Goal: Transaction & Acquisition: Purchase product/service

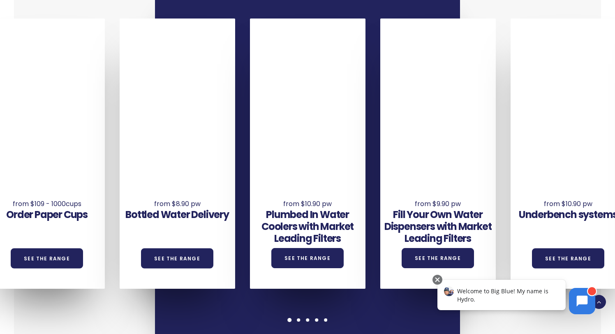
scroll to position [565, 0]
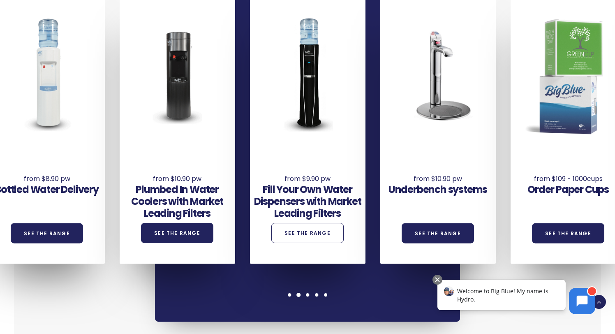
click at [307, 234] on link "See the Range" at bounding box center [307, 233] width 72 height 20
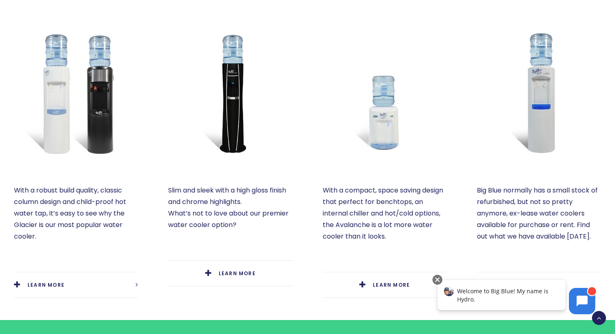
scroll to position [383, 0]
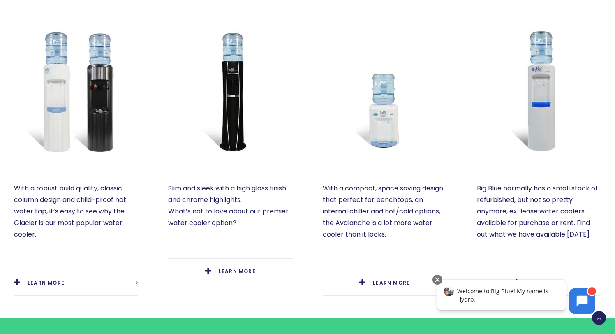
click at [549, 95] on img at bounding box center [539, 91] width 124 height 124
click at [200, 215] on p "Slim and sleek with a high gloss finish and chrome highlights. What’s not to lo…" at bounding box center [230, 206] width 124 height 46
click at [212, 277] on link "LEARN MORE" at bounding box center [230, 271] width 124 height 25
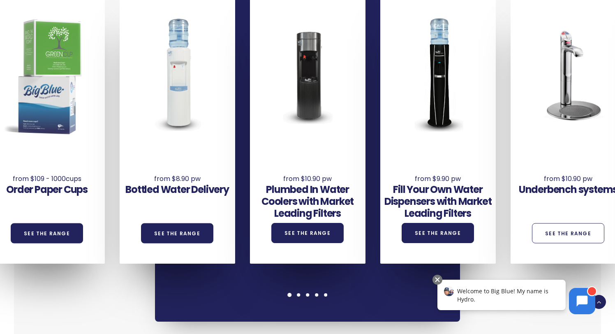
click at [556, 234] on link "See the Range" at bounding box center [568, 233] width 72 height 20
